Goal: Task Accomplishment & Management: Manage account settings

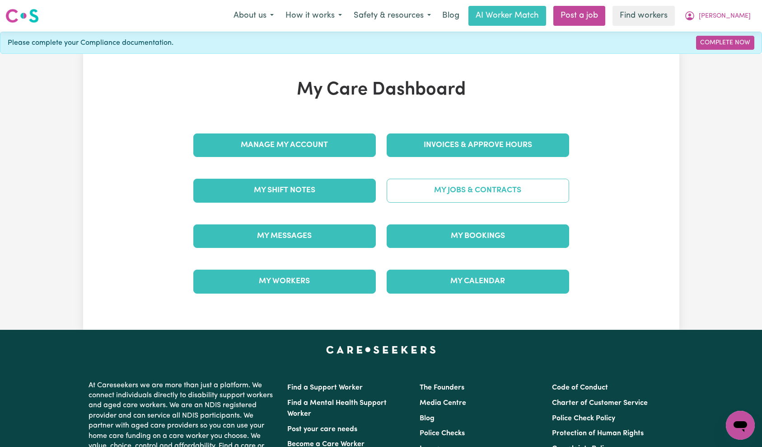
click at [462, 193] on link "My Jobs & Contracts" at bounding box center [478, 191] width 183 height 24
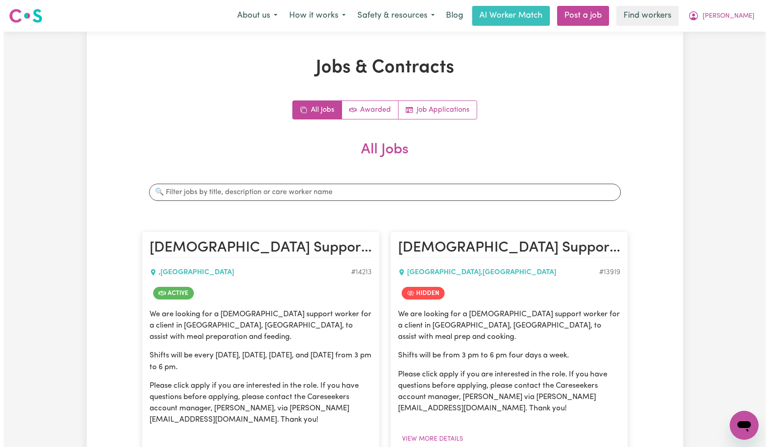
scroll to position [686, 0]
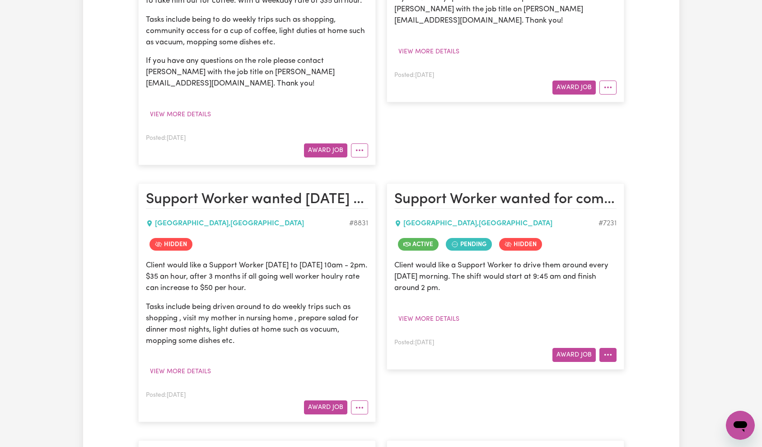
click at [619, 357] on article "Support Worker wanted for community access every [DATE] [GEOGRAPHIC_DATA] , [GE…" at bounding box center [506, 276] width 238 height 186
click at [615, 354] on button "More options" at bounding box center [608, 355] width 17 height 14
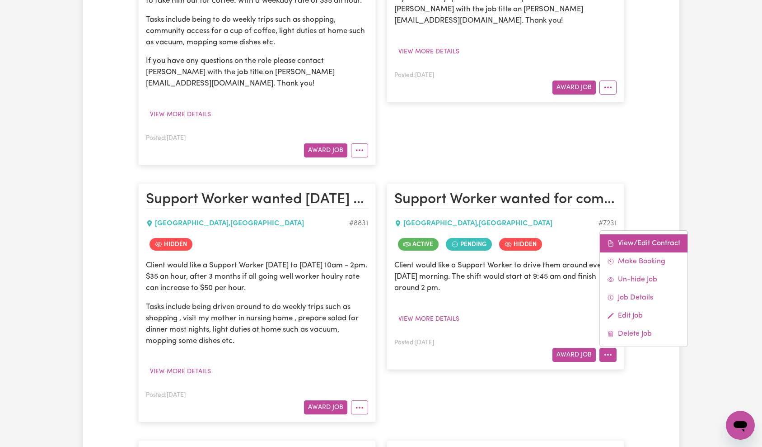
click at [644, 239] on link "View/Edit Contract" at bounding box center [644, 243] width 88 height 18
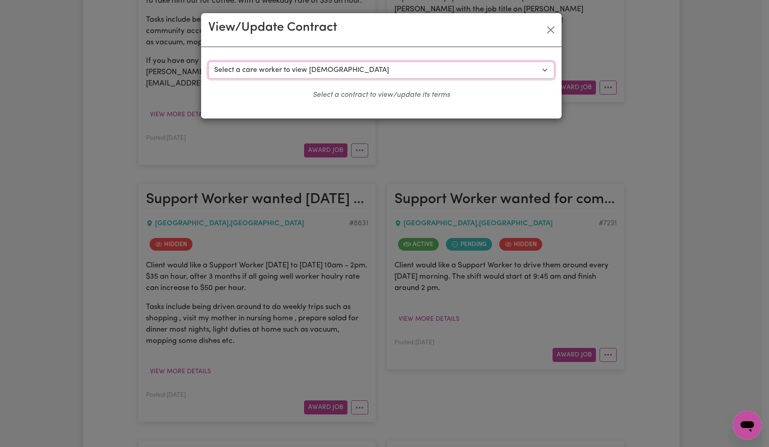
click at [373, 65] on select "Select a care worker to view [DEMOGRAPHIC_DATA] #6517 - Czerish S (contract pen…" at bounding box center [381, 69] width 346 height 17
select select "6214"
select select "WEEKDAY_DAYTIME"
select select "ASSISTANCE_SELF_CARE"
select select "ONE"
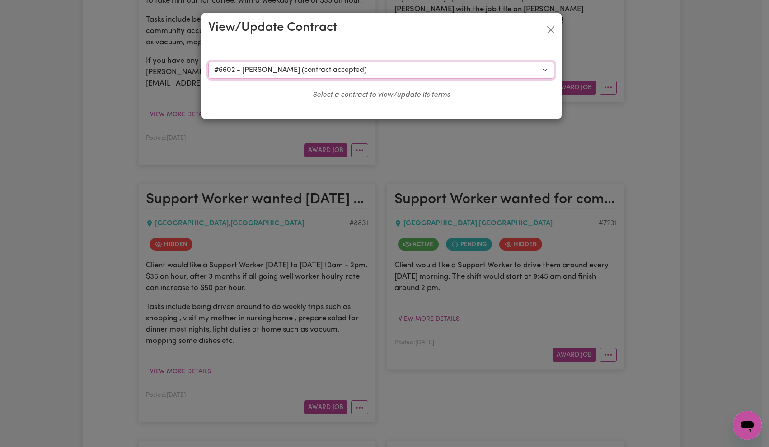
select select "[DATE]"
select select "ASSISTANCE_SELF_CARE"
select select "ONE"
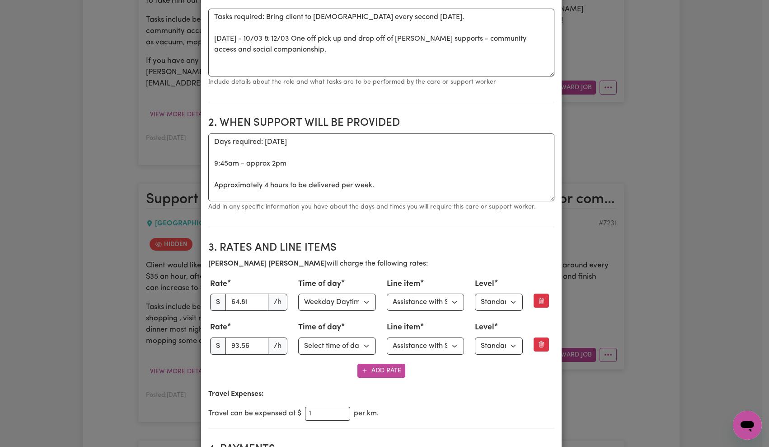
scroll to position [36, 0]
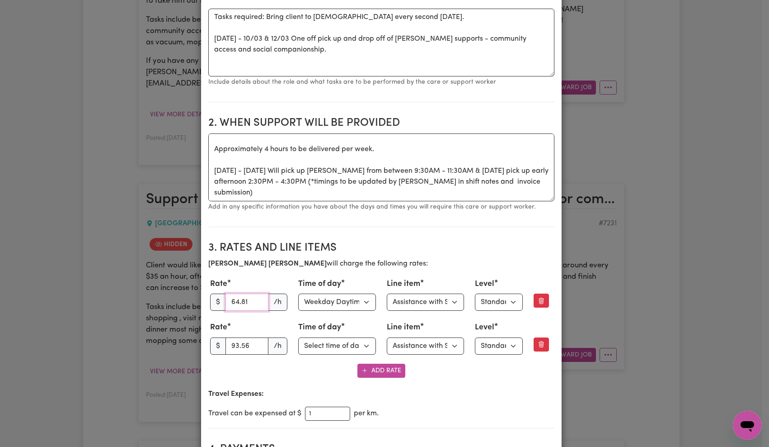
click at [246, 301] on input "64.81" at bounding box center [247, 301] width 43 height 17
paste input "3.27"
type input "63.27"
click at [425, 253] on h2 "3. Rates and Line Items" at bounding box center [381, 247] width 346 height 13
click at [246, 302] on input "63.27" at bounding box center [247, 301] width 43 height 17
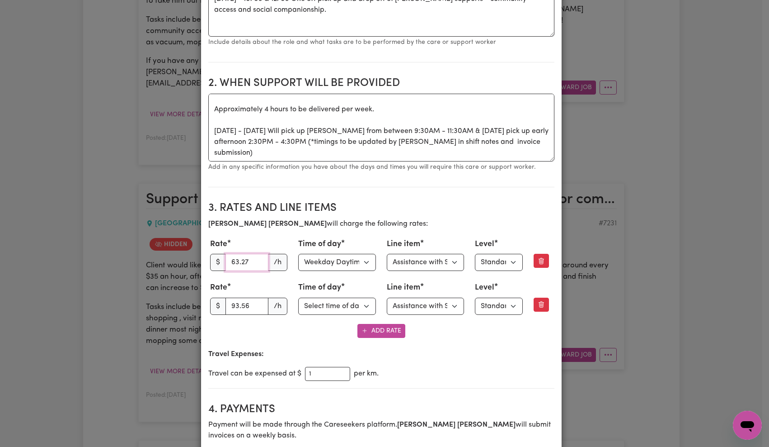
scroll to position [272, 0]
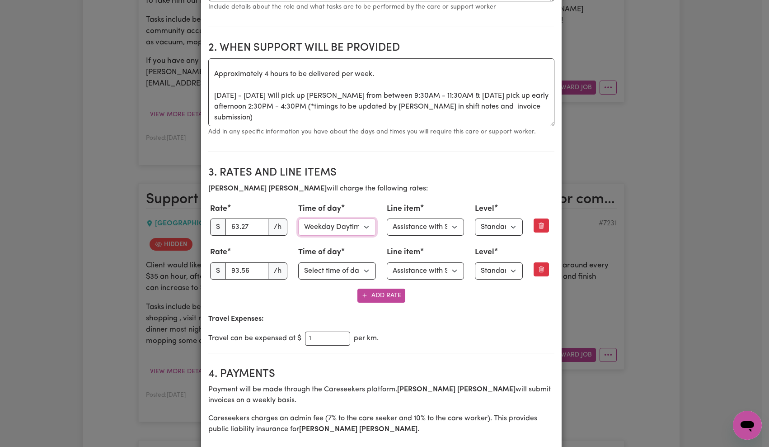
click at [363, 225] on select "Select time of day Weekday Daytime Weekday Evening [DATE] [DATE] Public Holiday…" at bounding box center [337, 226] width 78 height 17
click at [419, 232] on select "Select line item Assistance with Self Care Activities Assistance with personal …" at bounding box center [426, 226] width 78 height 17
click at [424, 223] on select "Select line item Assistance with Self Care Activities Assistance with personal …" at bounding box center [426, 226] width 78 height 17
